Goal: Communication & Community: Participate in discussion

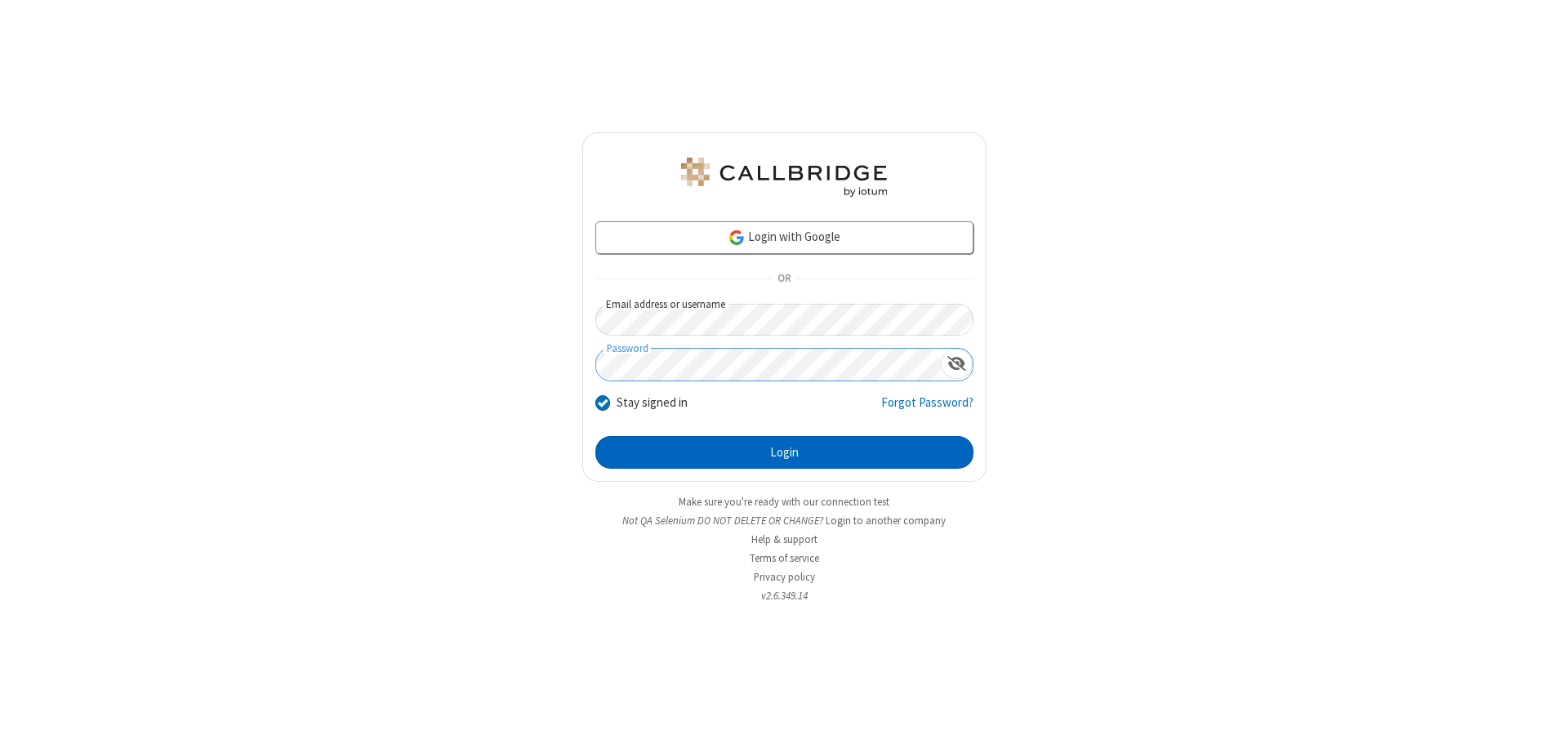
click at [784, 452] on button "Login" at bounding box center [784, 452] width 378 height 32
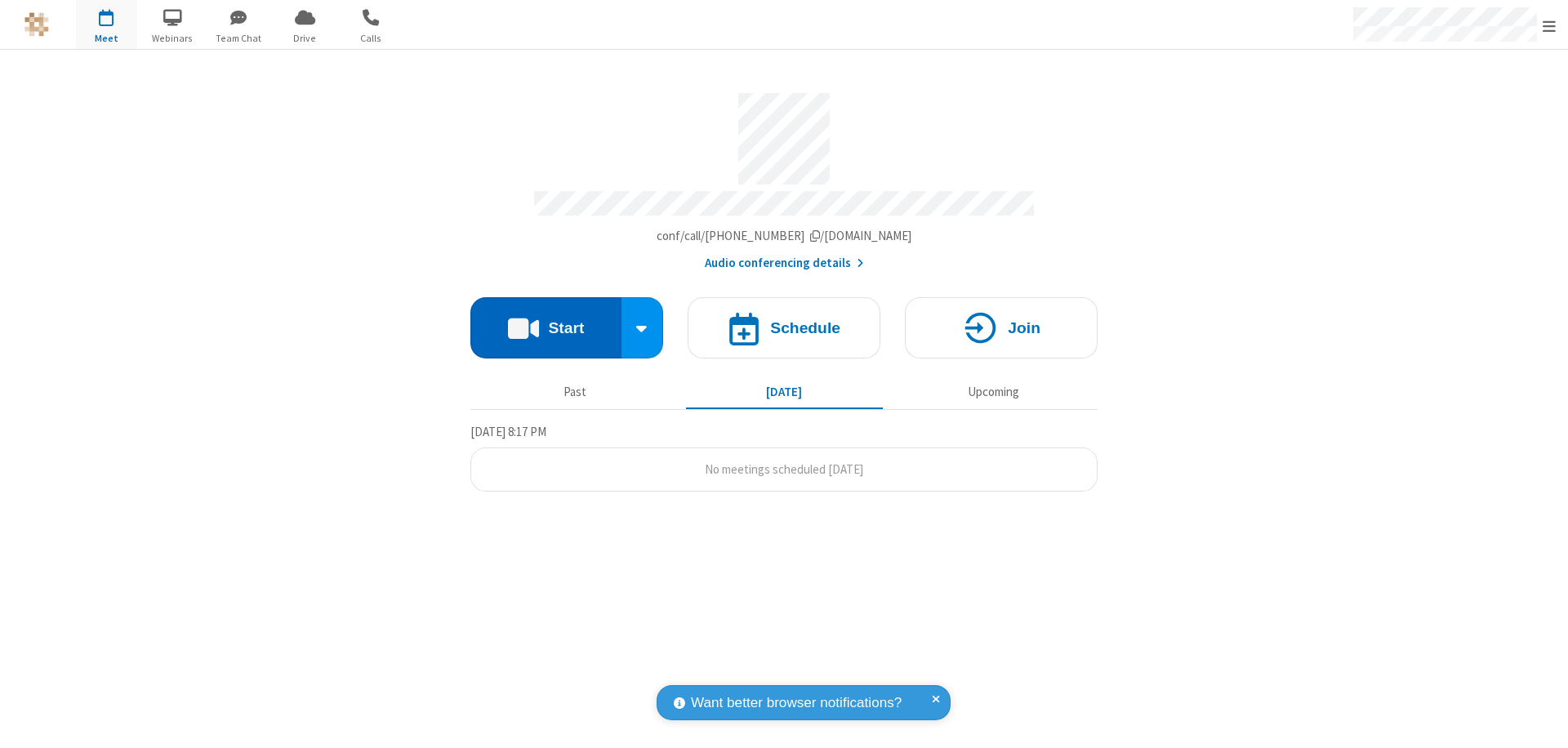
click at [546, 320] on button "Start" at bounding box center [545, 328] width 151 height 61
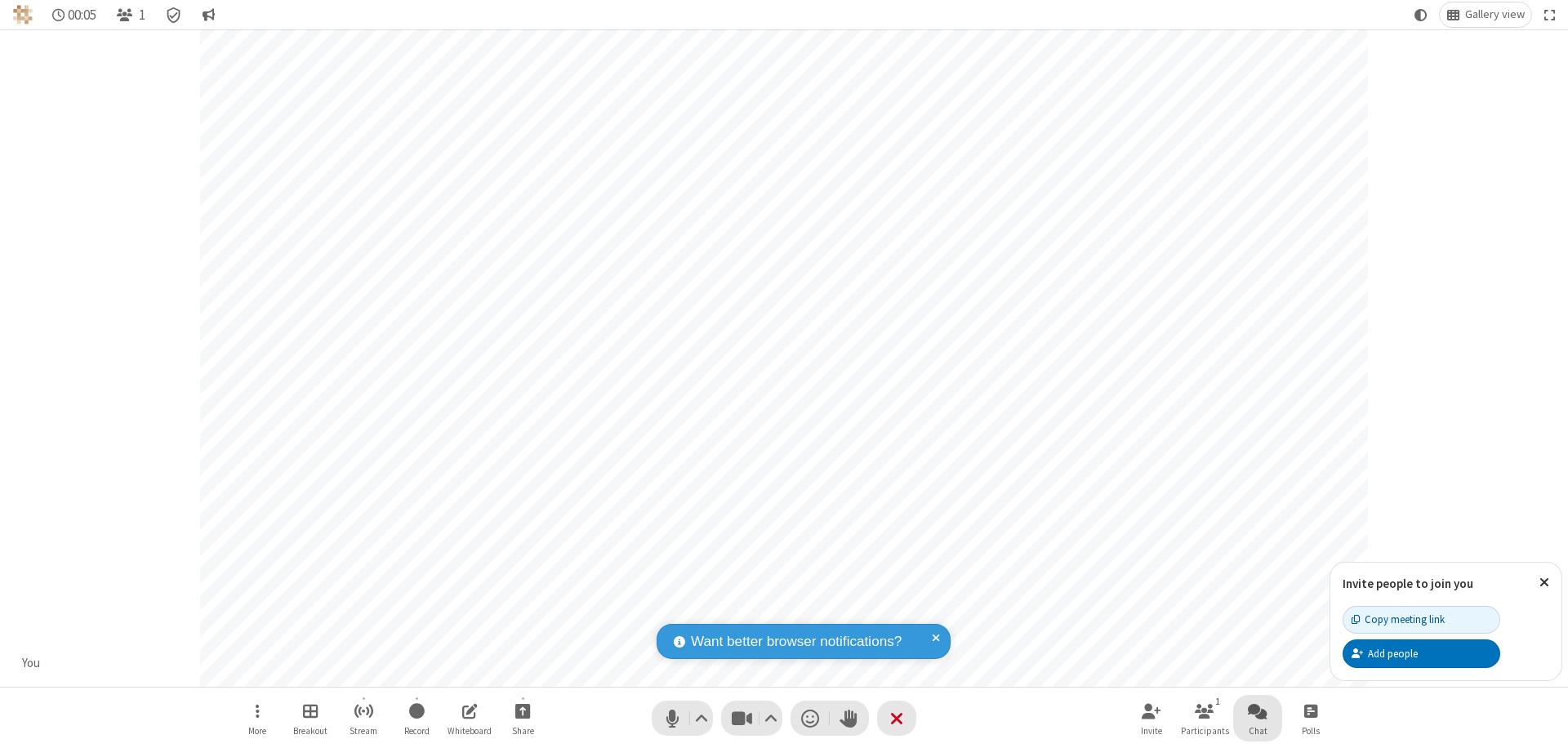
click at [1258, 711] on span "Open chat" at bounding box center [1257, 711] width 20 height 20
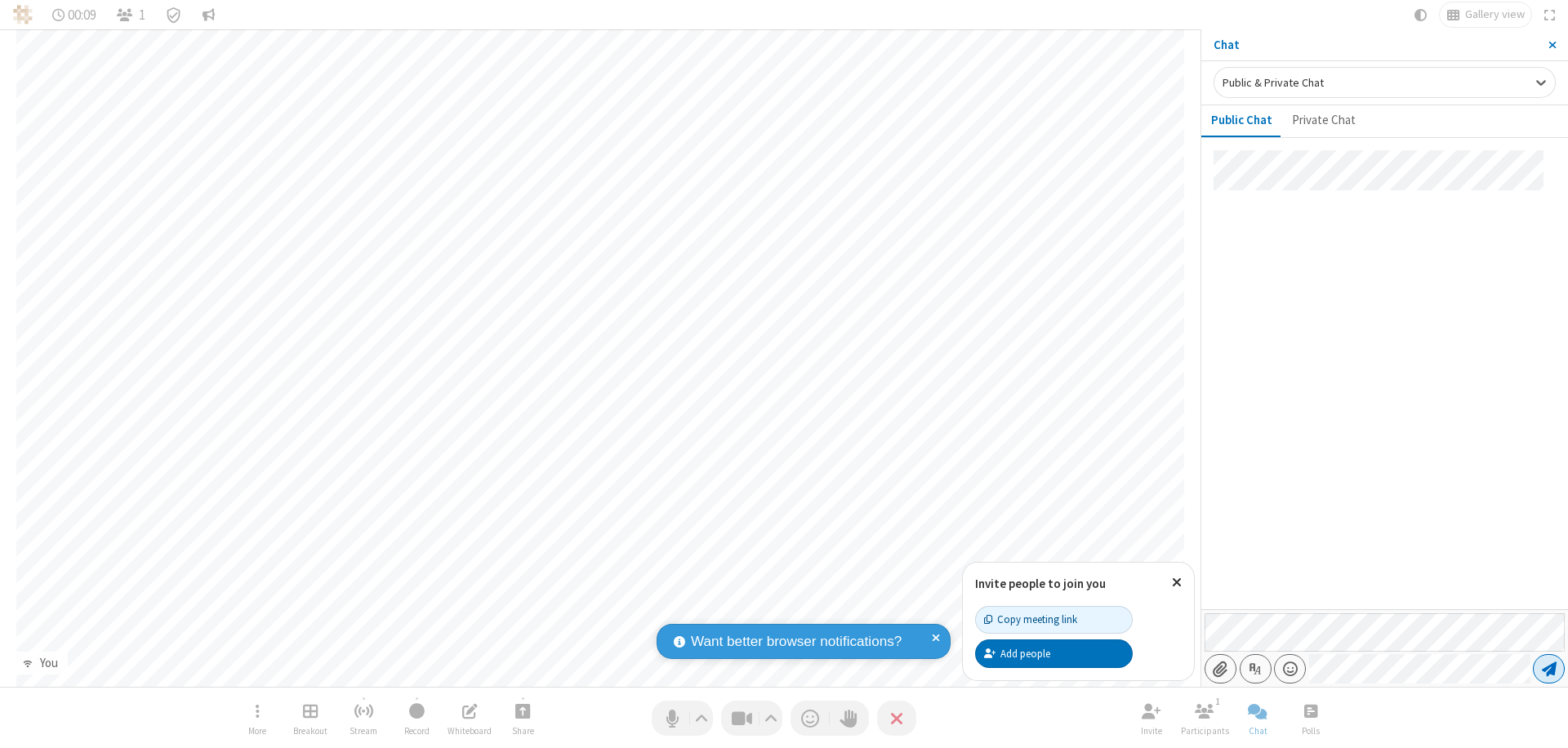
click at [1548, 669] on span "Send message" at bounding box center [1548, 669] width 14 height 16
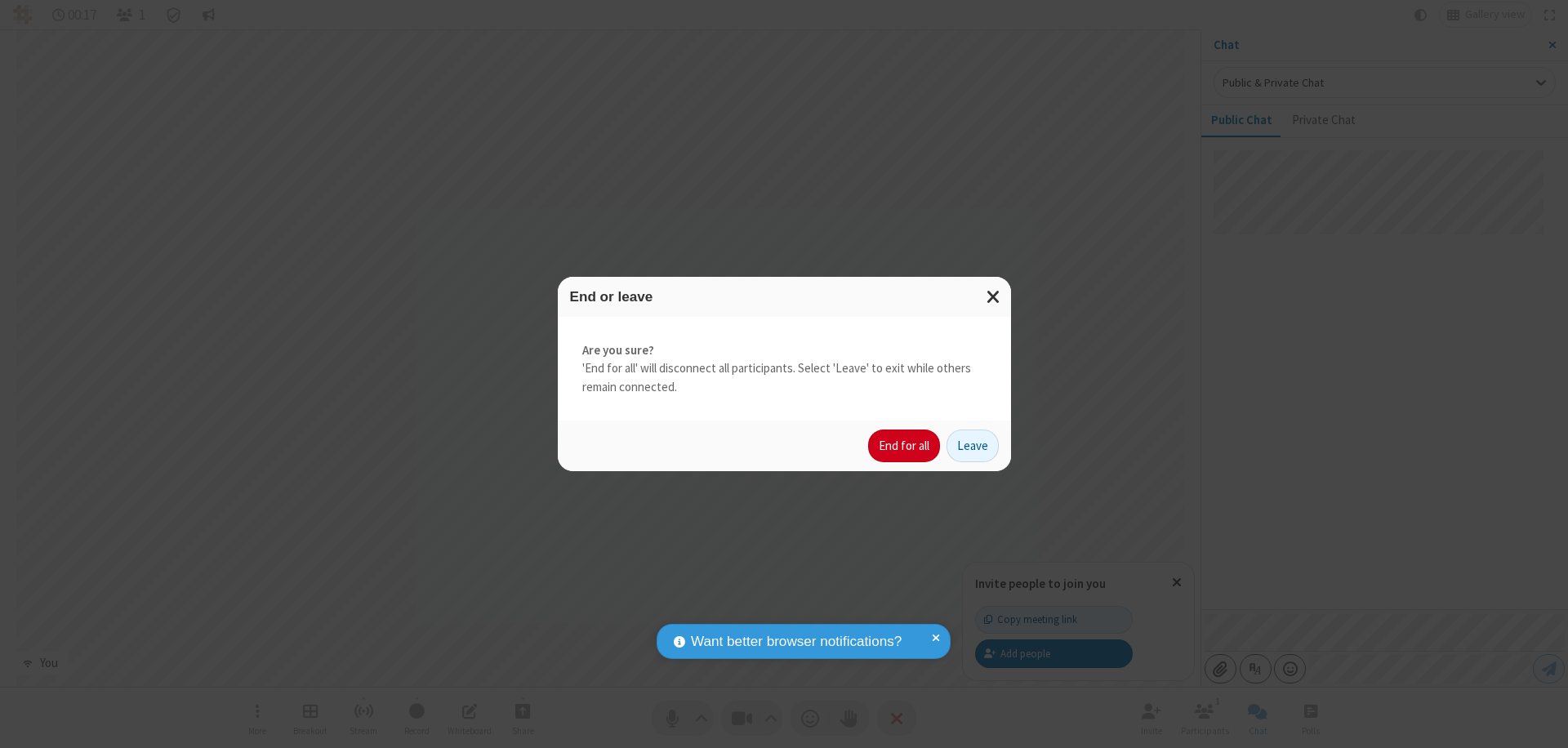
click at [905, 446] on button "End for all" at bounding box center [904, 446] width 72 height 32
